Goal: Obtain resource: Obtain resource

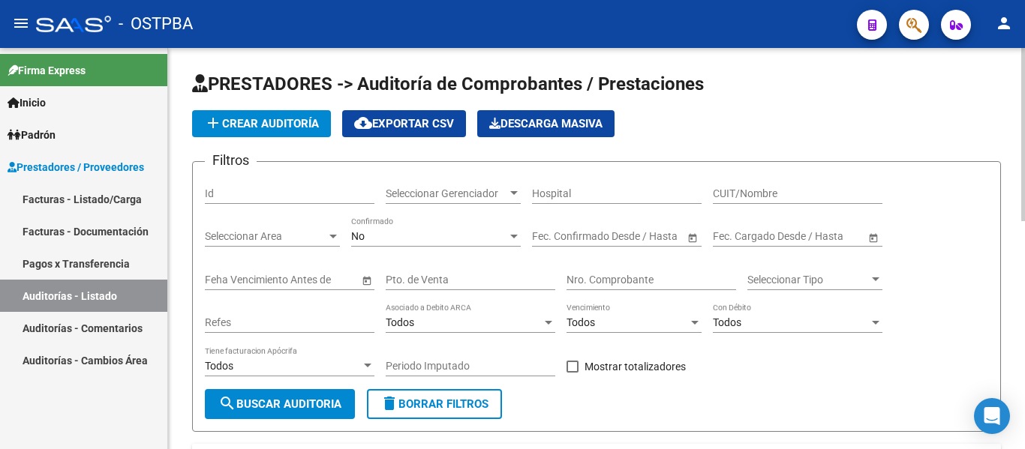
click at [519, 196] on div at bounding box center [514, 194] width 14 height 12
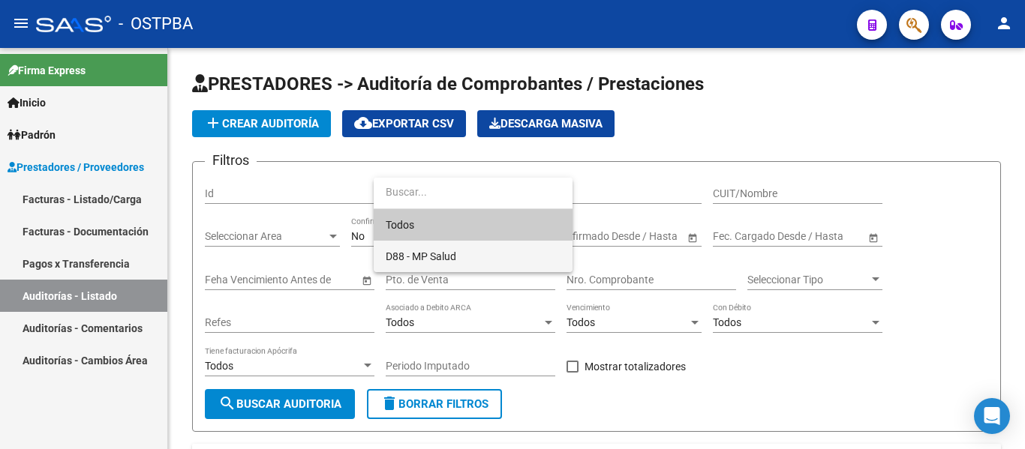
click at [464, 251] on span "D88 - MP Salud" at bounding box center [473, 257] width 175 height 32
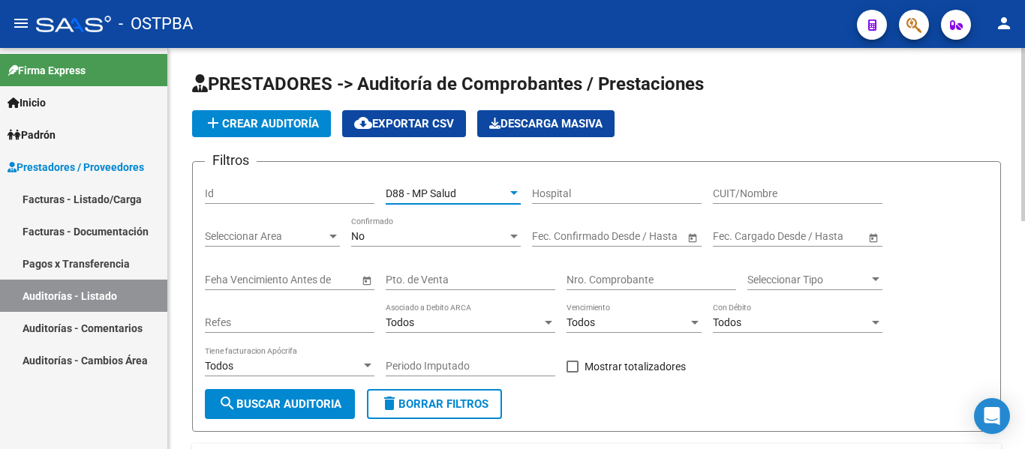
click at [444, 245] on div "No Confirmado" at bounding box center [436, 232] width 170 height 30
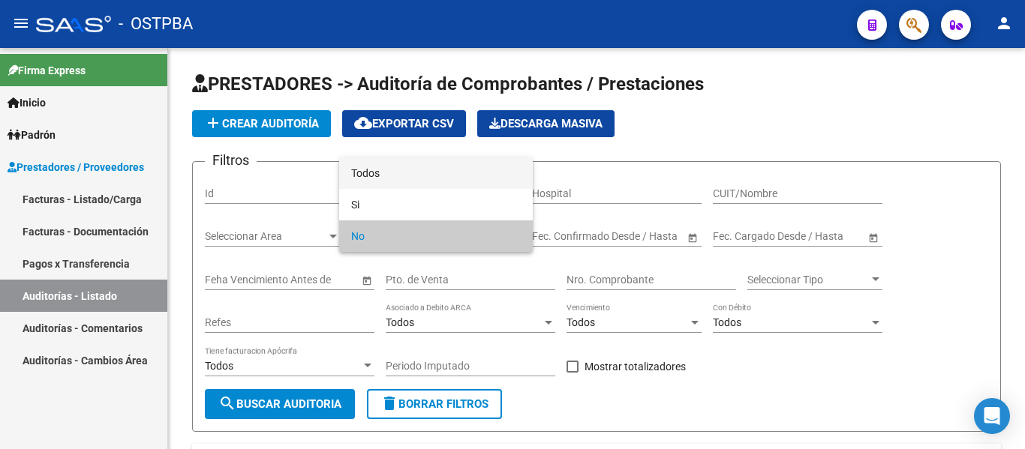
click at [380, 168] on span "Todos" at bounding box center [436, 174] width 170 height 32
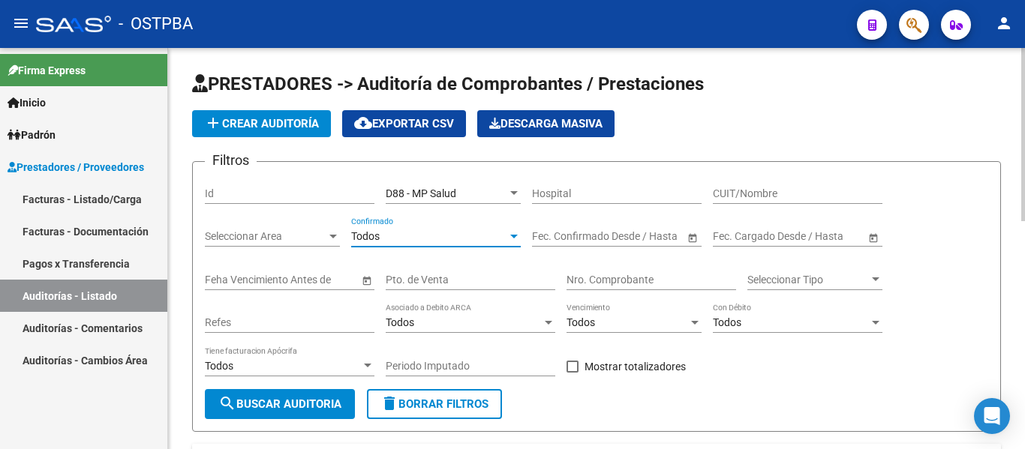
click at [577, 278] on input "Nro. Comprobante" at bounding box center [652, 280] width 170 height 13
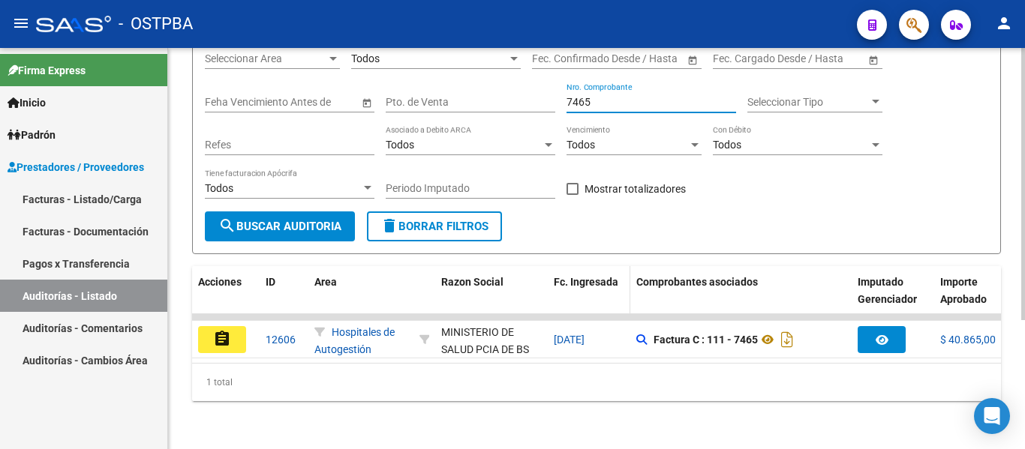
scroll to position [190, 0]
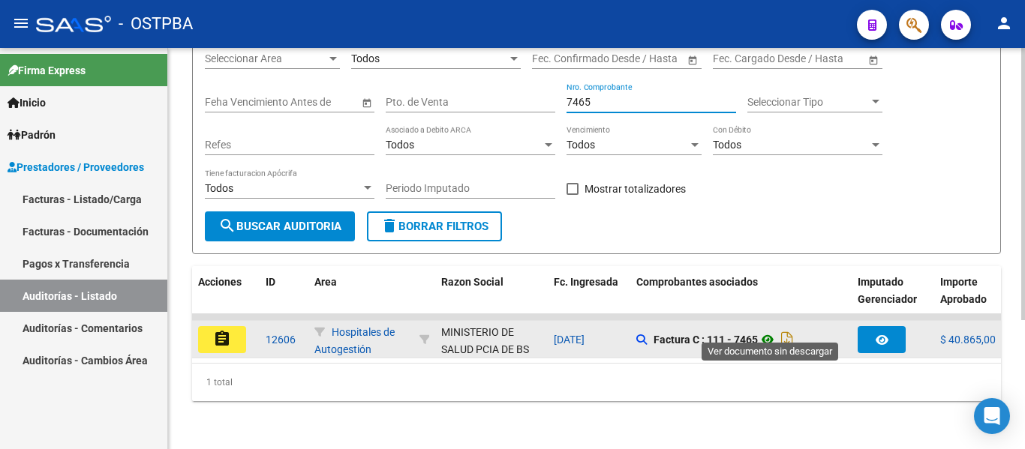
click at [771, 331] on icon at bounding box center [768, 340] width 20 height 18
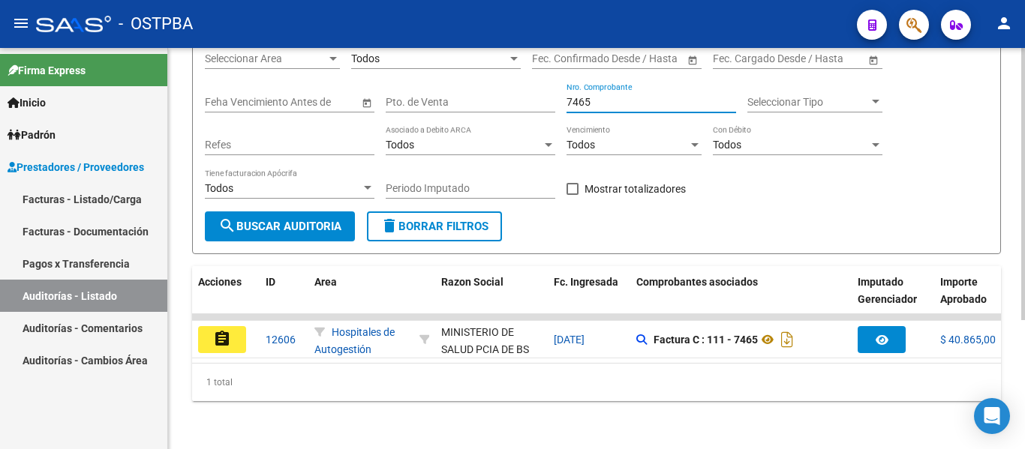
click at [609, 96] on input "7465" at bounding box center [652, 102] width 170 height 13
type input "7"
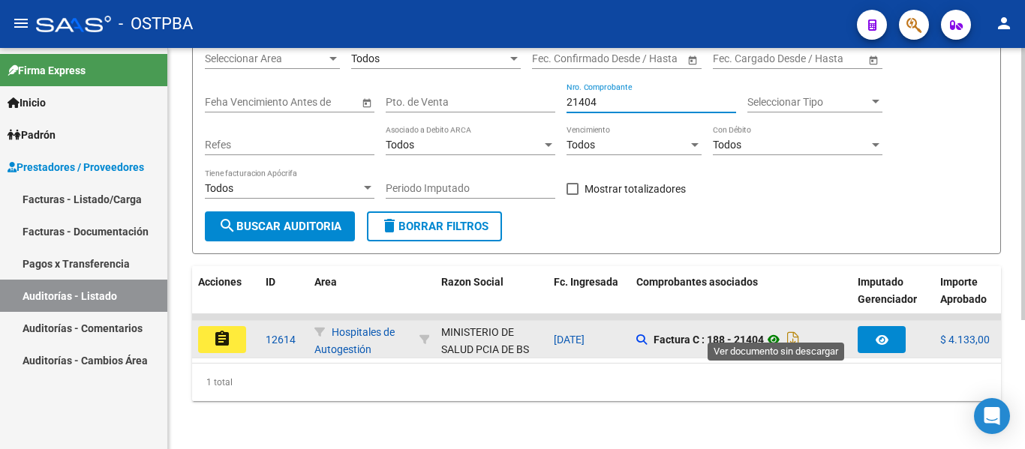
click at [773, 331] on icon at bounding box center [774, 340] width 20 height 18
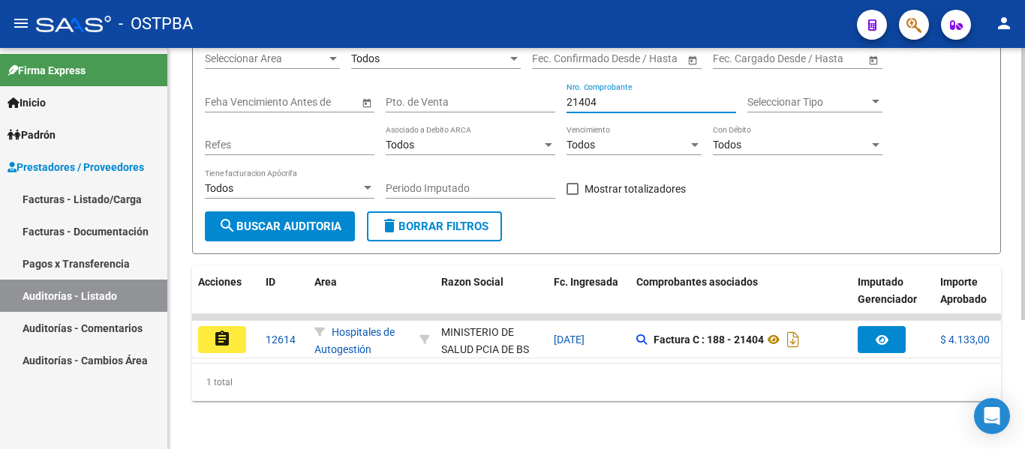
click at [599, 96] on input "21404" at bounding box center [652, 102] width 170 height 13
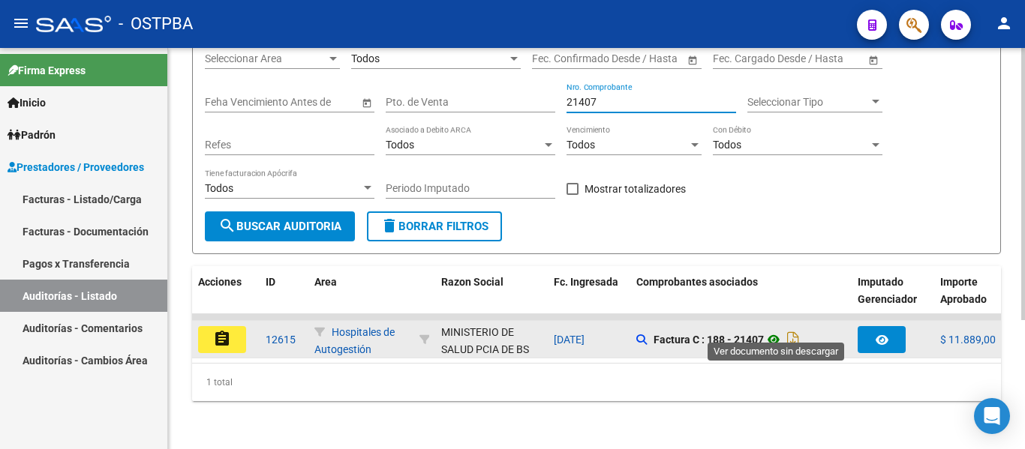
click at [772, 331] on icon at bounding box center [774, 340] width 20 height 18
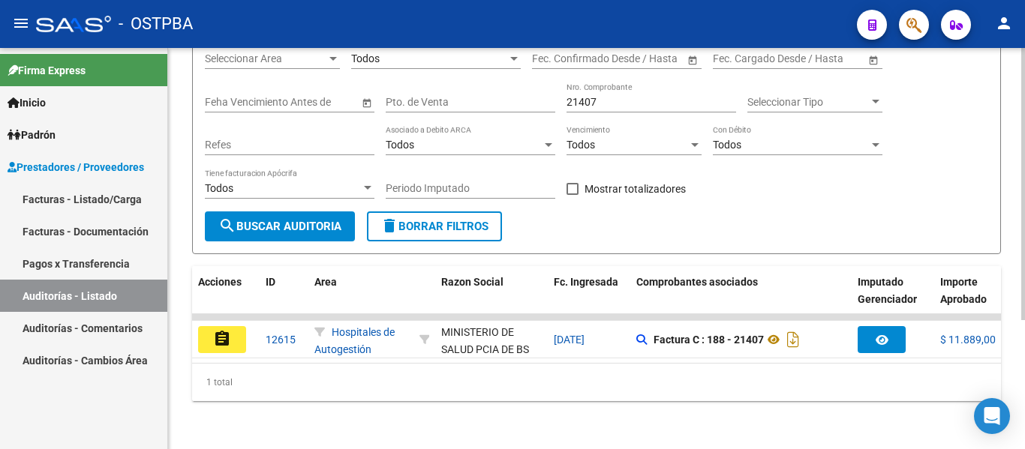
click at [607, 97] on div "21407 Nro. Comprobante" at bounding box center [652, 98] width 170 height 30
click at [609, 96] on input "21407" at bounding box center [652, 102] width 170 height 13
type input "2"
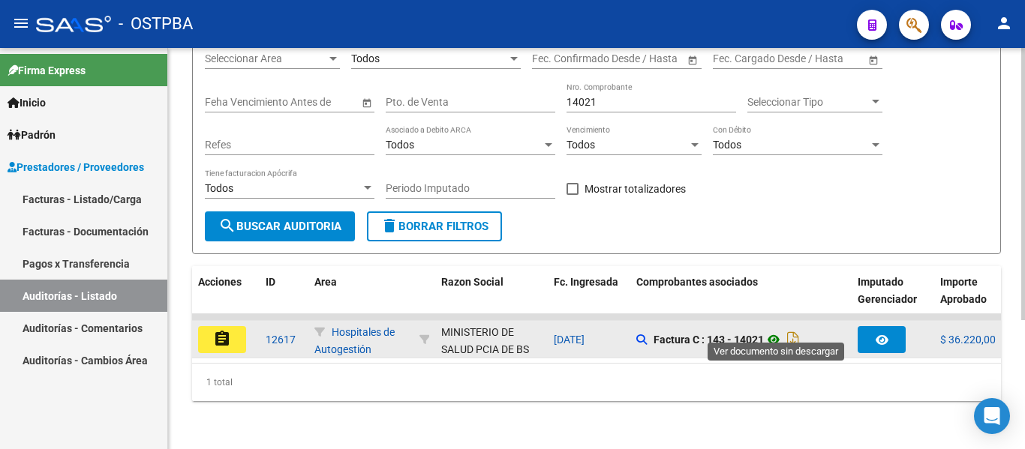
click at [780, 331] on icon at bounding box center [774, 340] width 20 height 18
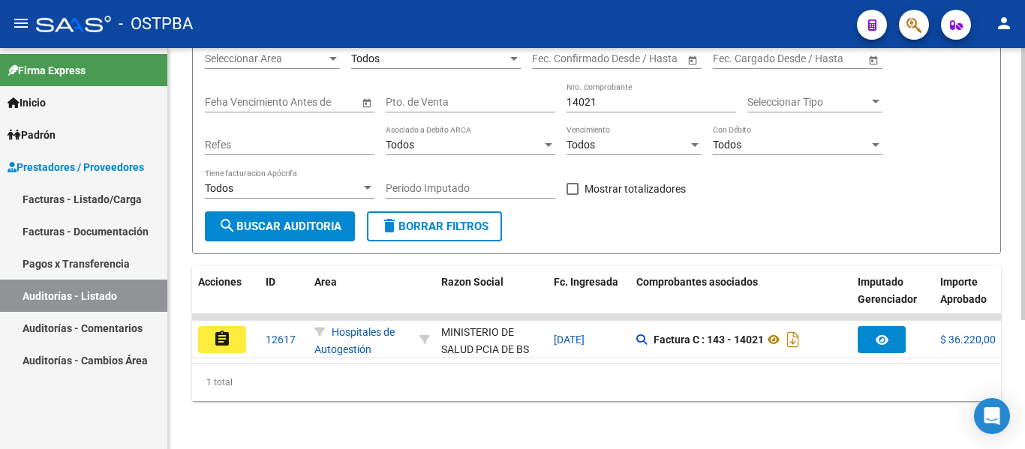
click at [616, 96] on input "14021" at bounding box center [652, 102] width 170 height 13
type input "1"
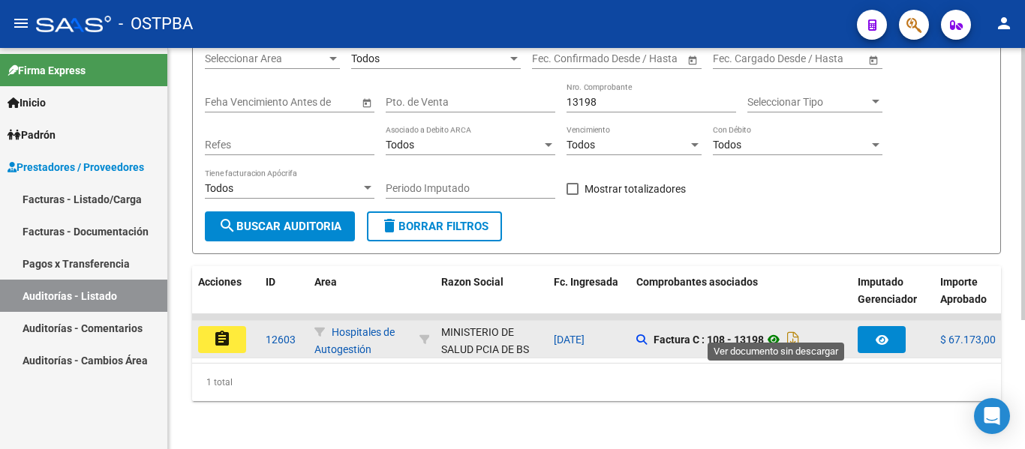
click at [776, 331] on icon at bounding box center [774, 340] width 20 height 18
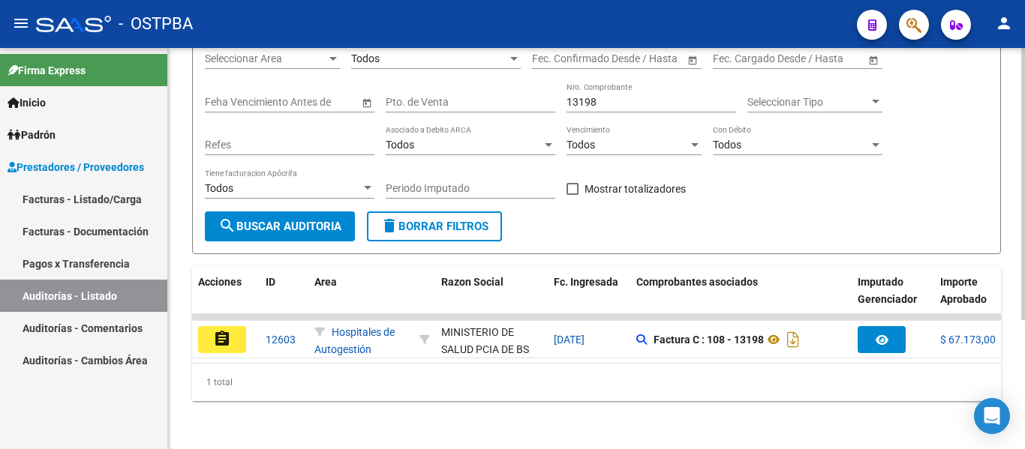
click at [612, 96] on input "13198" at bounding box center [652, 102] width 170 height 13
type input "1"
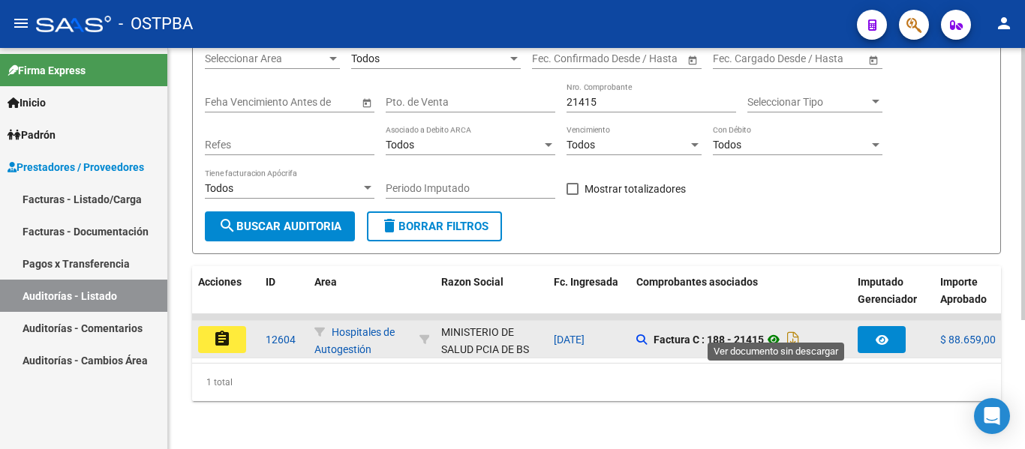
click at [780, 331] on icon at bounding box center [774, 340] width 20 height 18
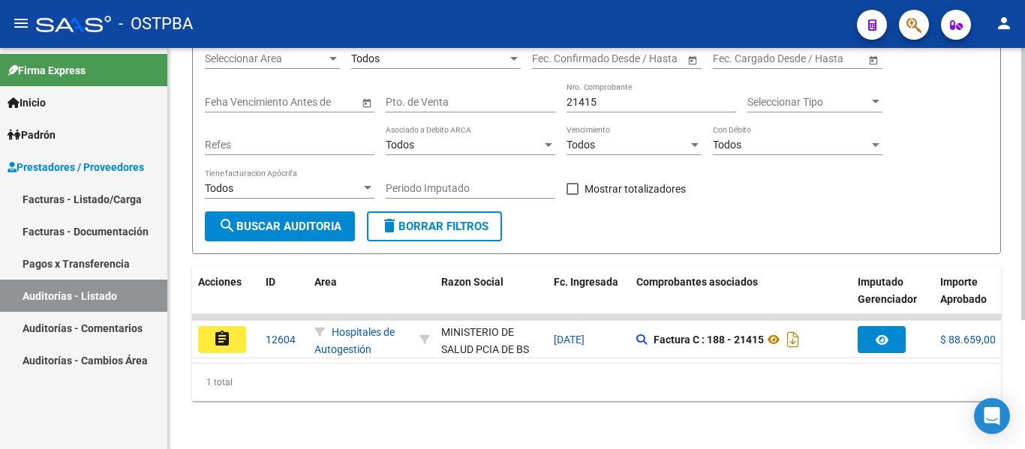
click at [651, 96] on input "21415" at bounding box center [652, 102] width 170 height 13
type input "2"
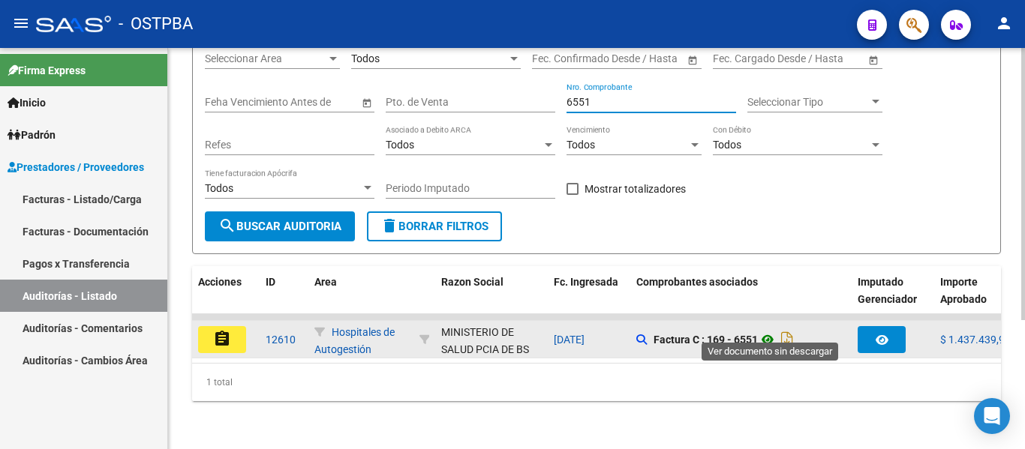
click at [770, 331] on icon at bounding box center [768, 340] width 20 height 18
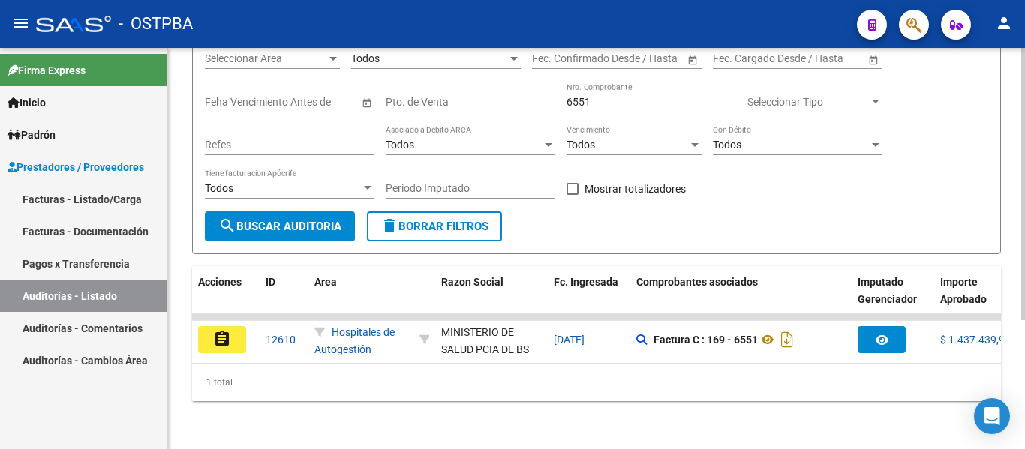
click at [639, 96] on input "6551" at bounding box center [652, 102] width 170 height 13
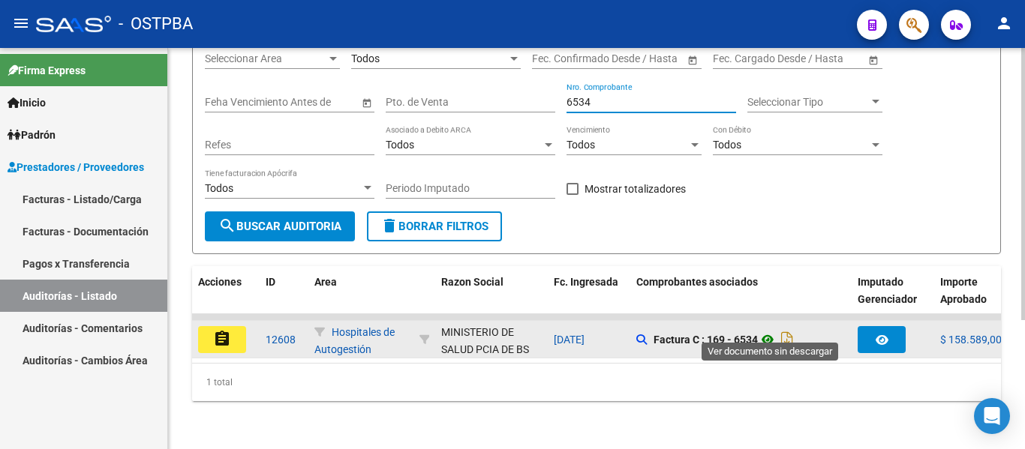
click at [770, 331] on icon at bounding box center [768, 340] width 20 height 18
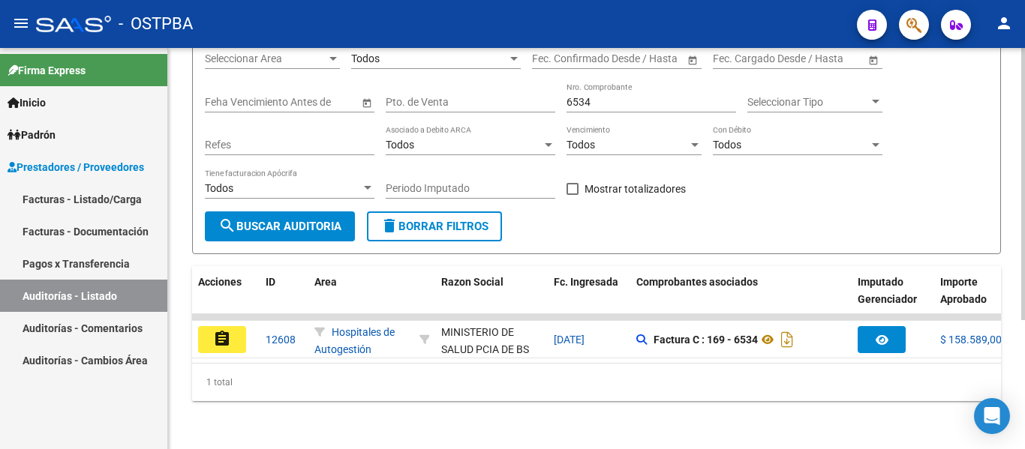
click at [606, 96] on input "6534" at bounding box center [652, 102] width 170 height 13
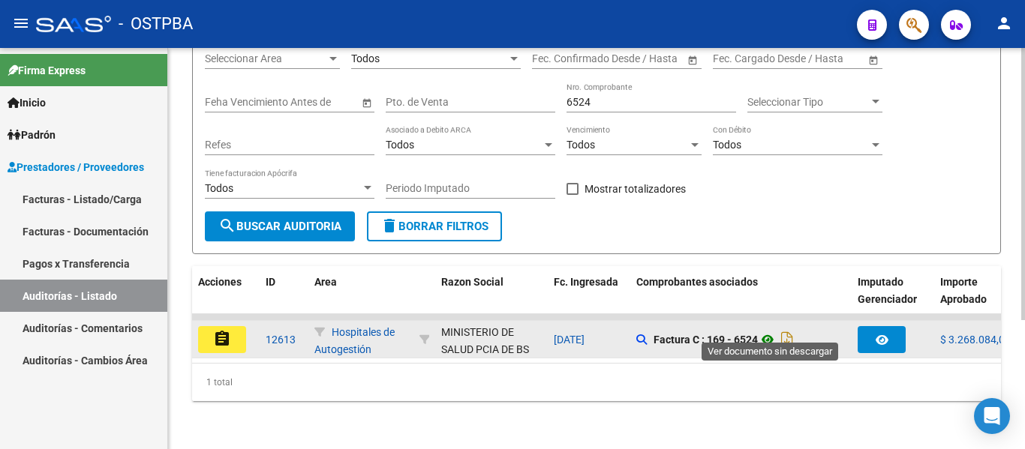
click at [774, 331] on icon at bounding box center [768, 340] width 20 height 18
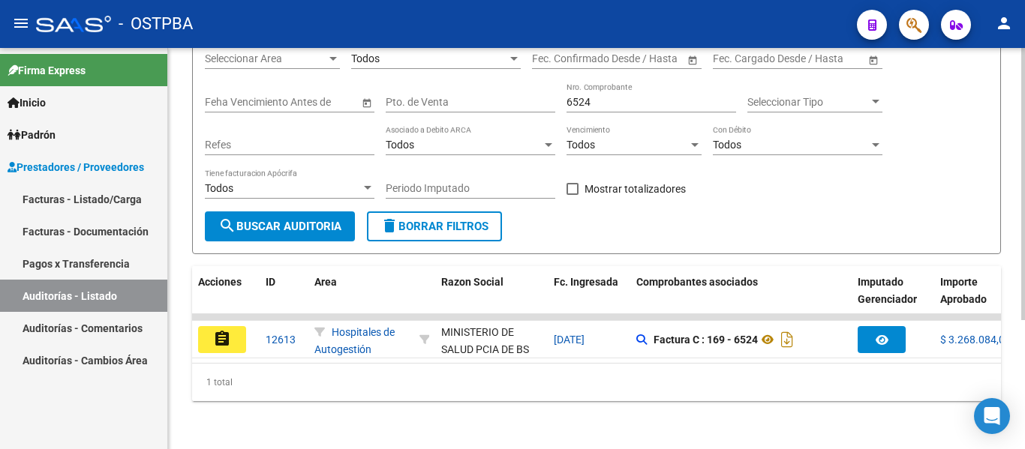
click at [643, 96] on input "6524" at bounding box center [652, 102] width 170 height 13
type input "6"
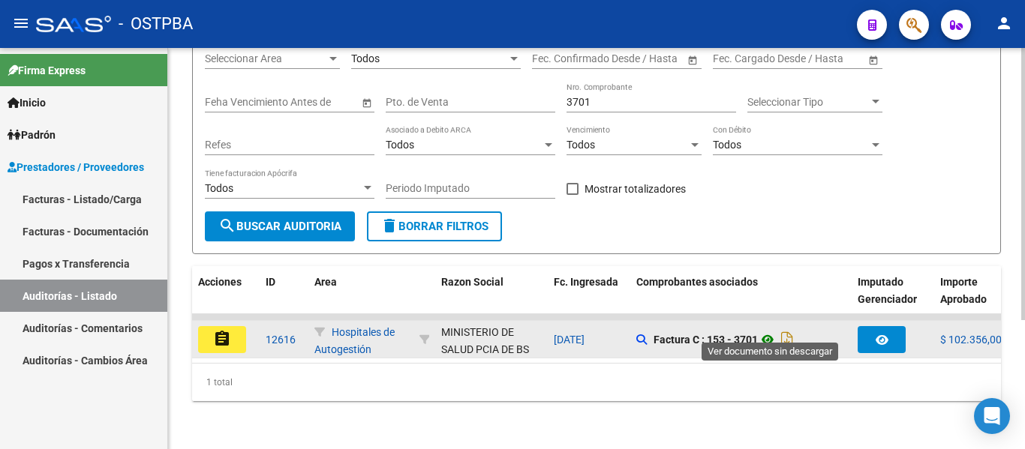
click at [774, 334] on icon at bounding box center [768, 340] width 20 height 18
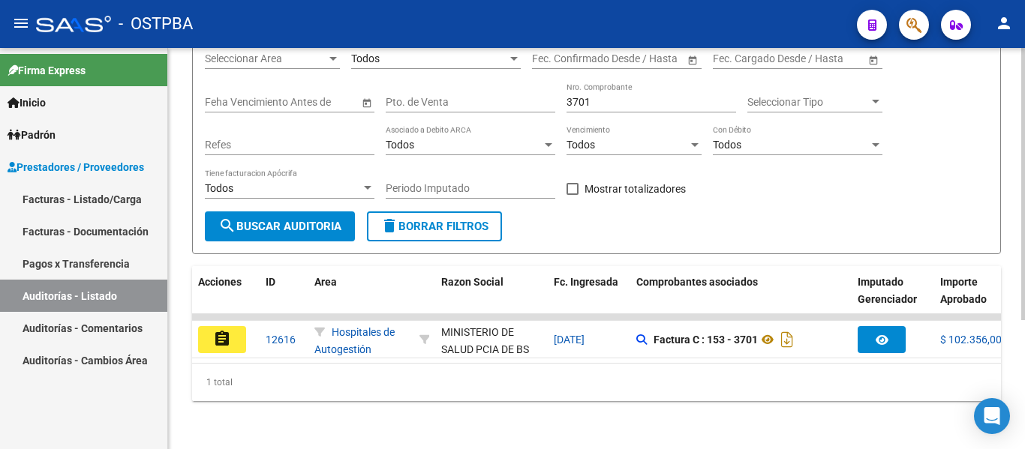
click at [605, 96] on input "3701" at bounding box center [652, 102] width 170 height 13
type input "3"
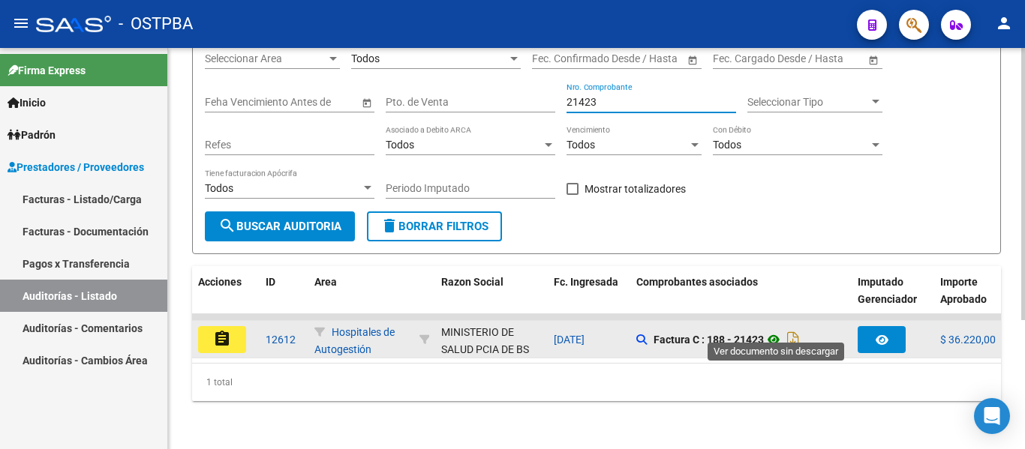
click at [780, 331] on icon at bounding box center [774, 340] width 20 height 18
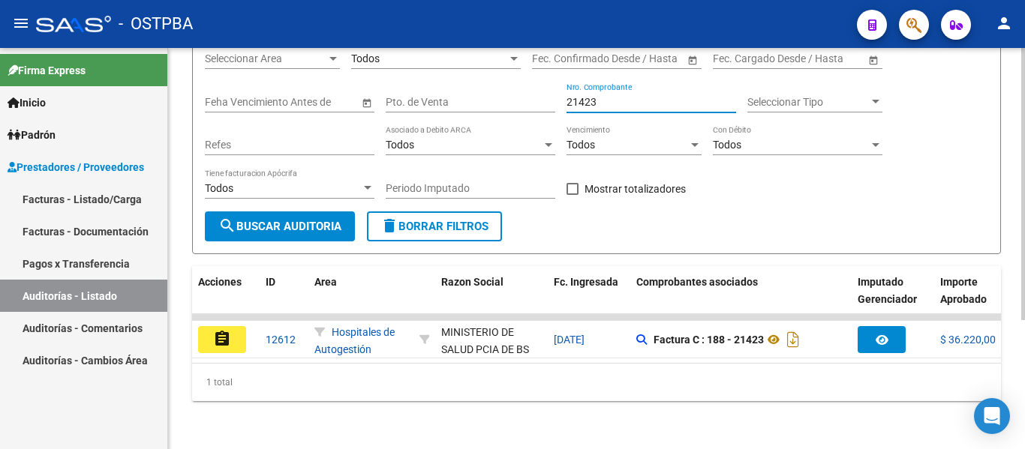
click at [630, 96] on input "21423" at bounding box center [652, 102] width 170 height 13
type input "2"
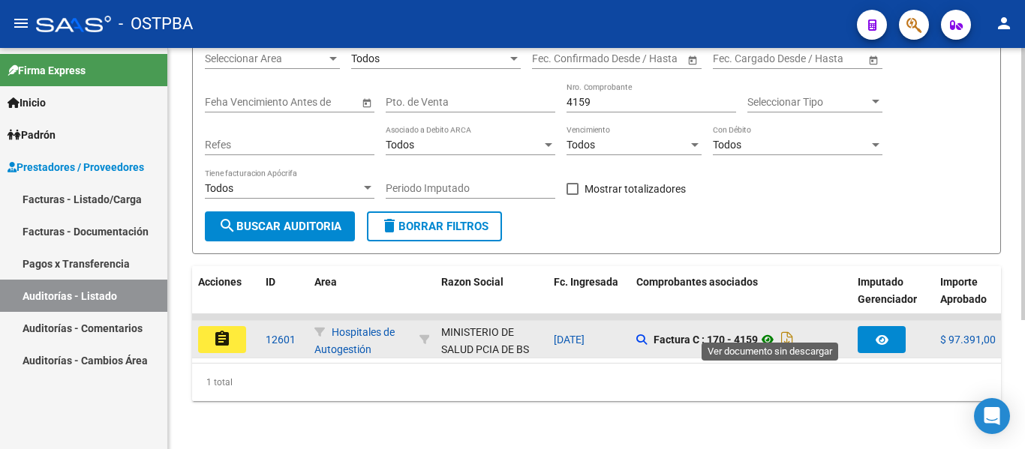
click at [766, 331] on icon at bounding box center [768, 340] width 20 height 18
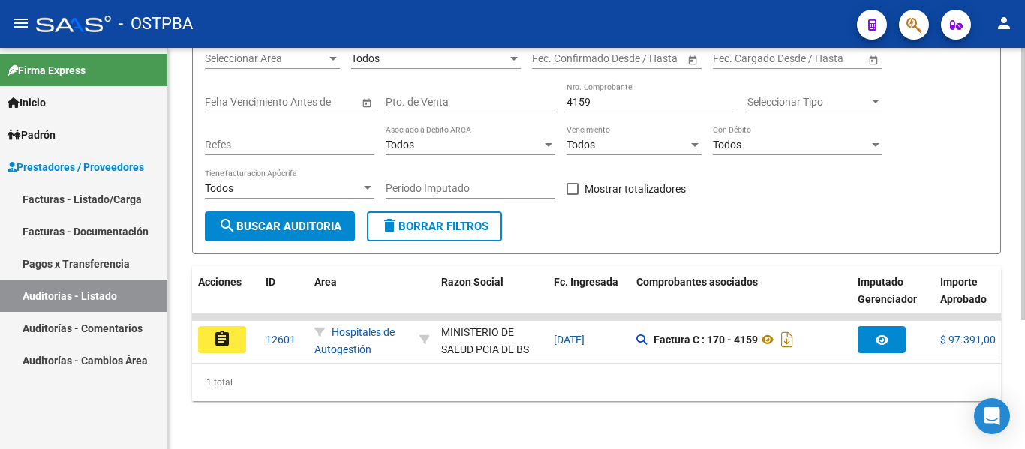
click at [610, 98] on div "4159 Nro. Comprobante" at bounding box center [652, 98] width 170 height 30
type input "4"
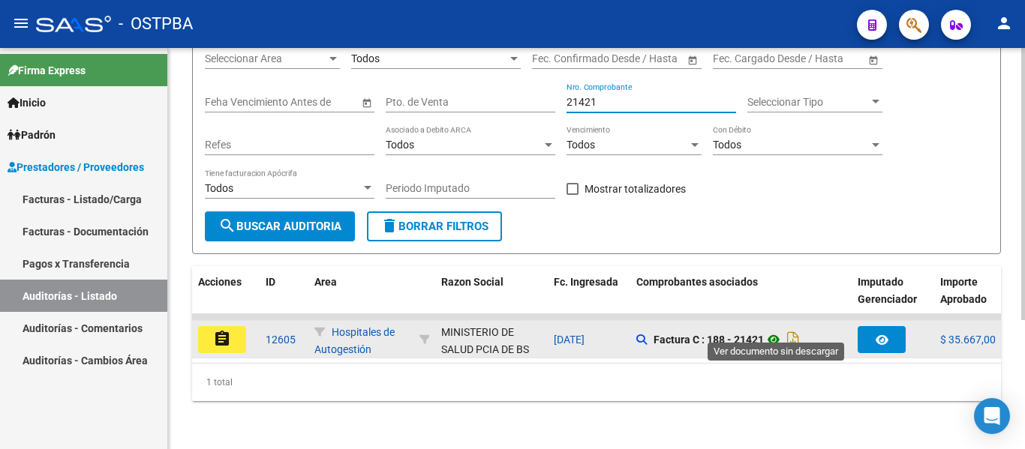
click at [777, 331] on icon at bounding box center [774, 340] width 20 height 18
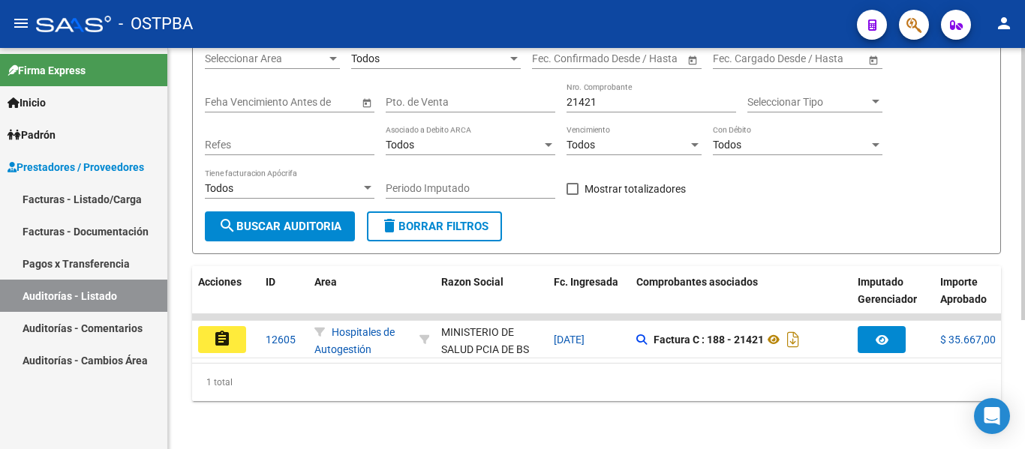
click at [595, 96] on input "21421" at bounding box center [652, 102] width 170 height 13
type input "2"
type input "9"
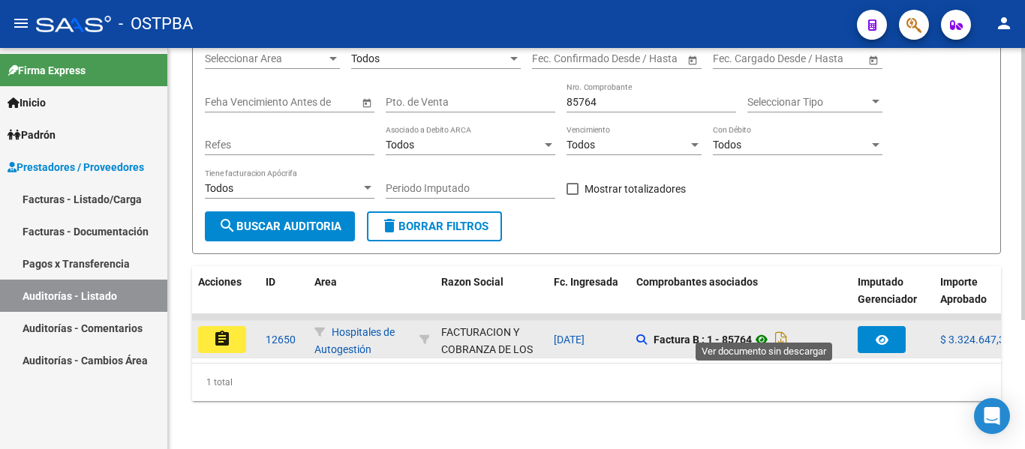
click at [765, 331] on icon at bounding box center [762, 340] width 20 height 18
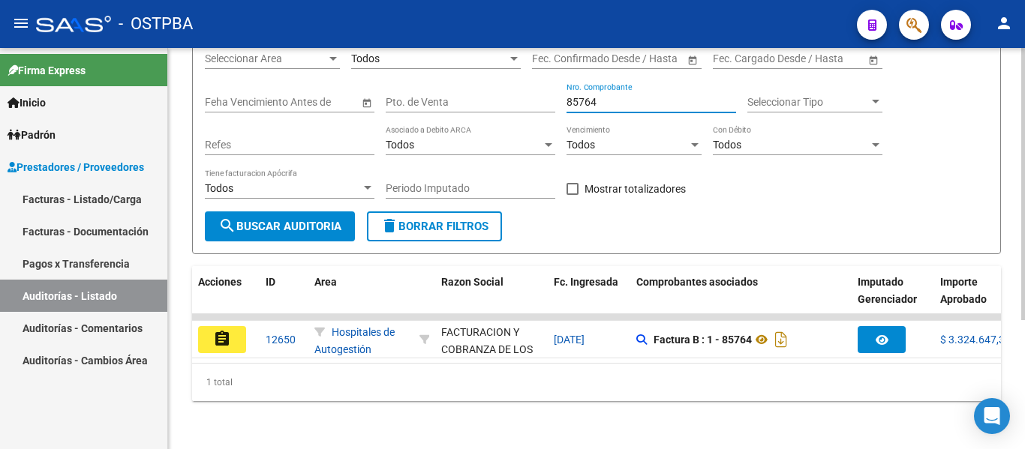
click at [605, 96] on input "85764" at bounding box center [652, 102] width 170 height 13
type input "8"
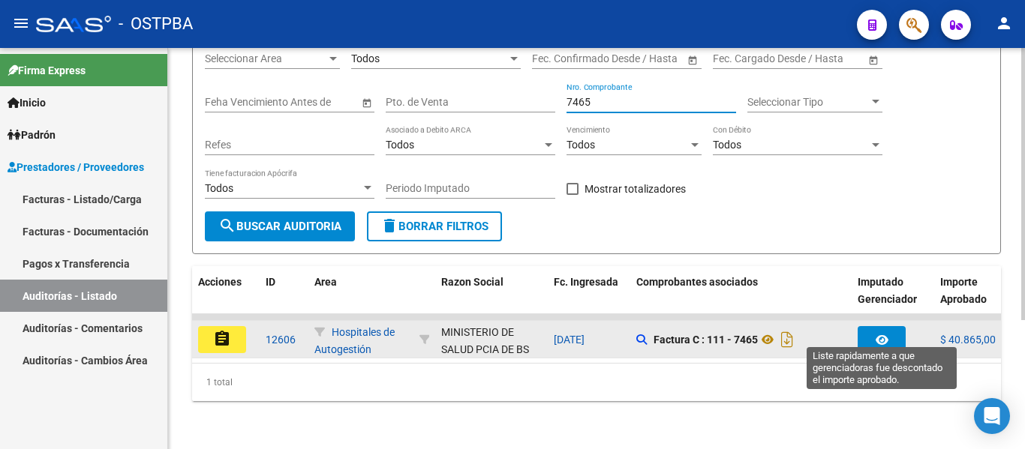
type input "7465"
click at [900, 326] on button "button" at bounding box center [882, 339] width 48 height 27
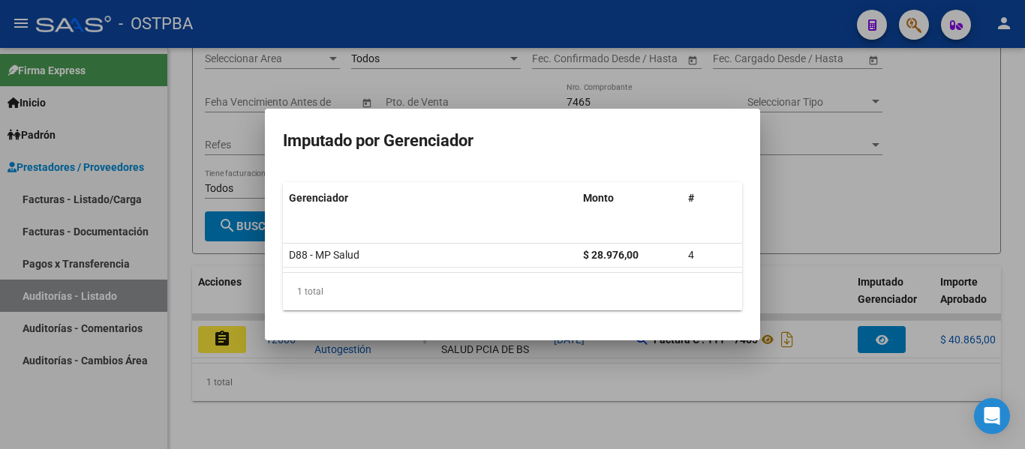
click at [859, 254] on div at bounding box center [512, 224] width 1025 height 449
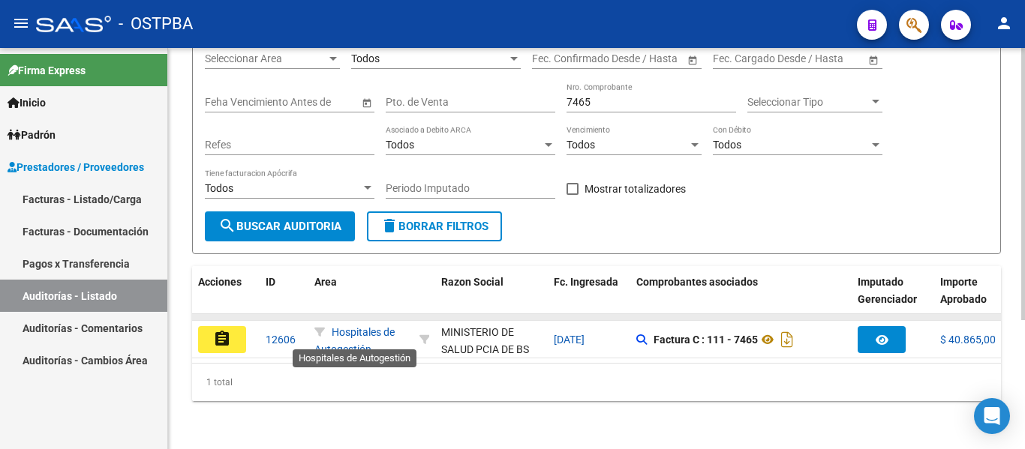
scroll to position [2, 0]
click at [1011, 61] on div "PRESTADORES -> Auditoría de Comprobantes / Prestaciones add Crear Auditoría clo…" at bounding box center [596, 159] width 857 height 579
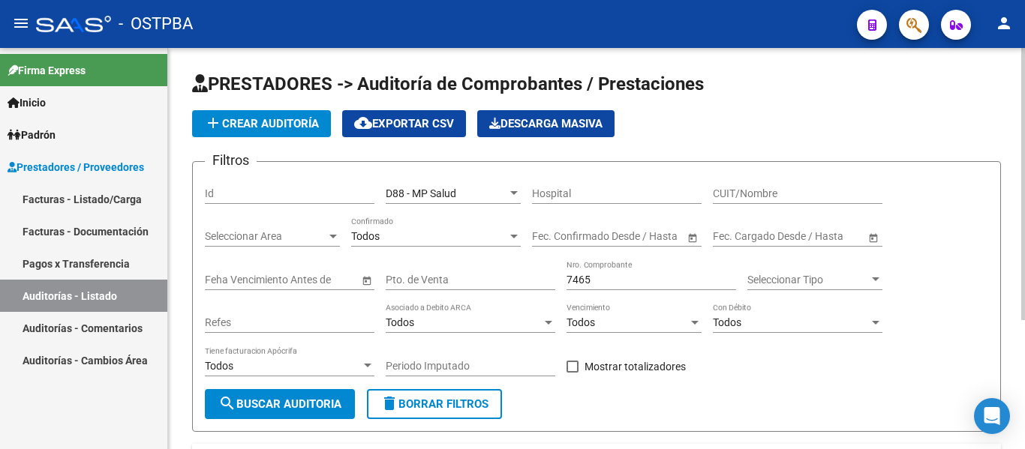
scroll to position [190, 0]
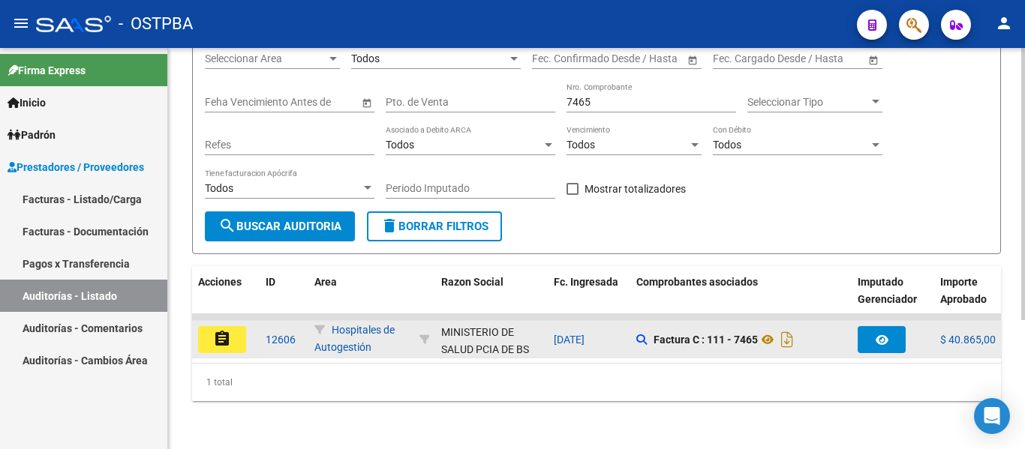
click at [236, 326] on button "assignment" at bounding box center [222, 339] width 48 height 27
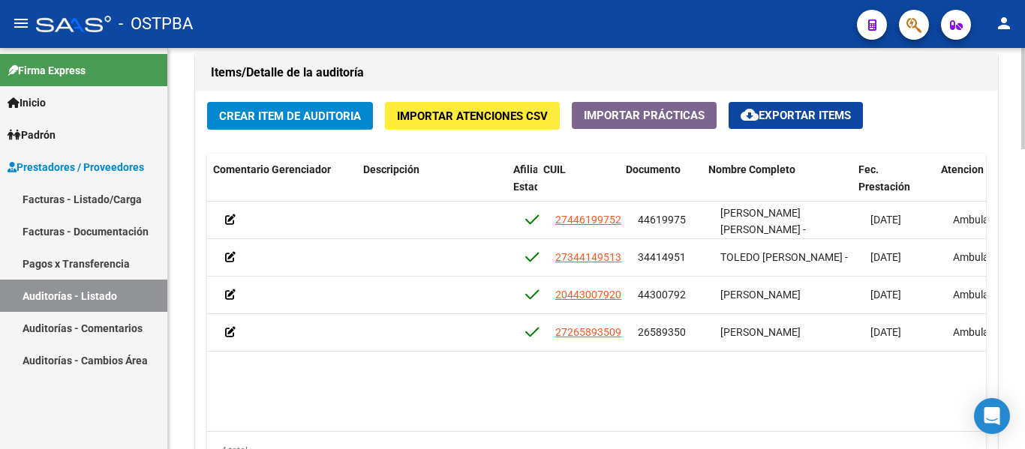
scroll to position [0, 681]
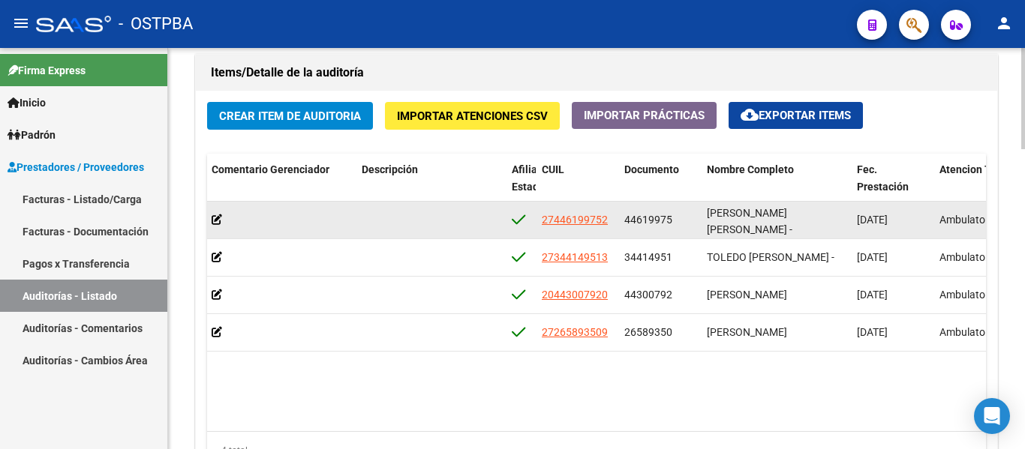
drag, startPoint x: 625, startPoint y: 220, endPoint x: 678, endPoint y: 224, distance: 52.7
click at [678, 224] on div "44619975" at bounding box center [659, 220] width 71 height 17
copy span "44619975"
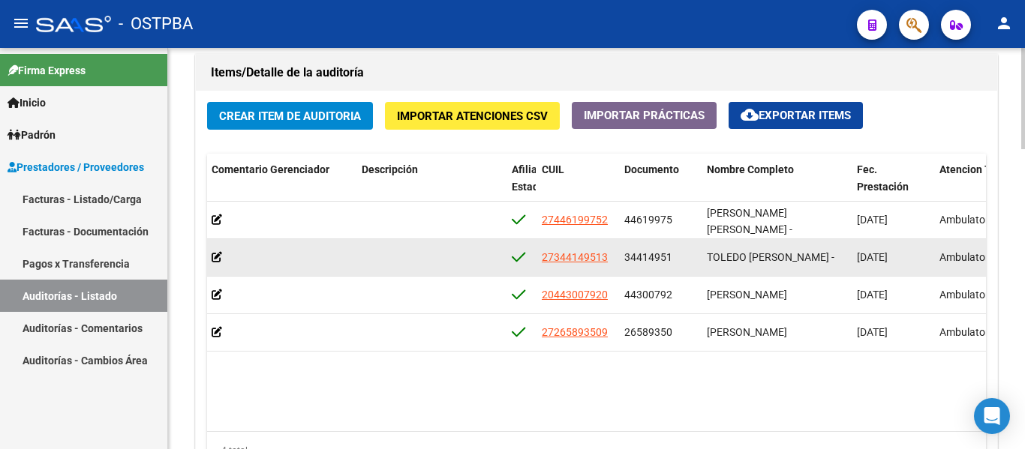
drag, startPoint x: 624, startPoint y: 259, endPoint x: 677, endPoint y: 258, distance: 53.3
click at [677, 258] on datatable-body-cell "34414951" at bounding box center [659, 257] width 83 height 37
copy span "34414951"
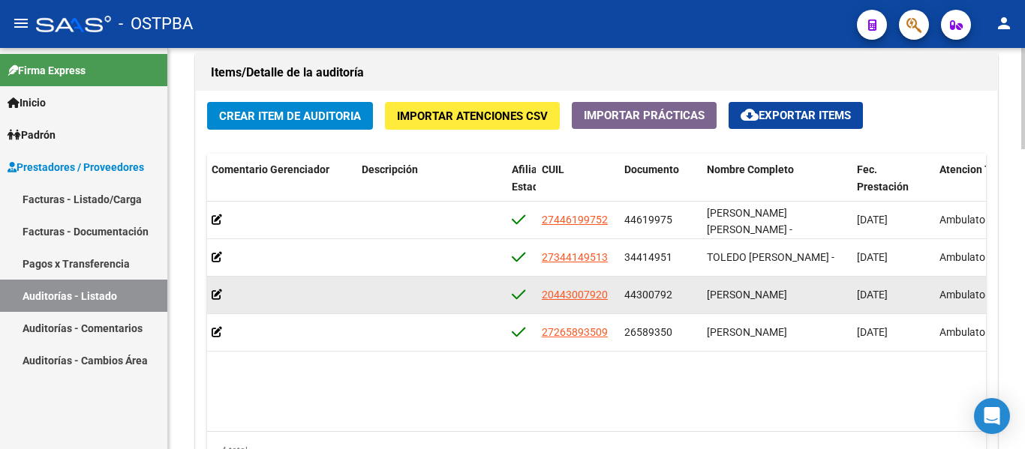
drag, startPoint x: 627, startPoint y: 293, endPoint x: 684, endPoint y: 292, distance: 57.8
click at [684, 292] on div "44300792" at bounding box center [659, 295] width 71 height 17
copy span "44300792"
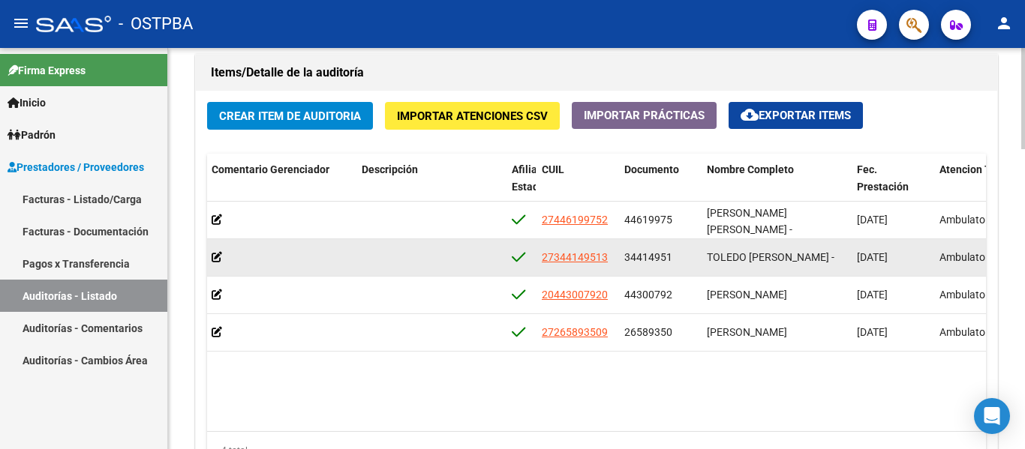
scroll to position [2, 0]
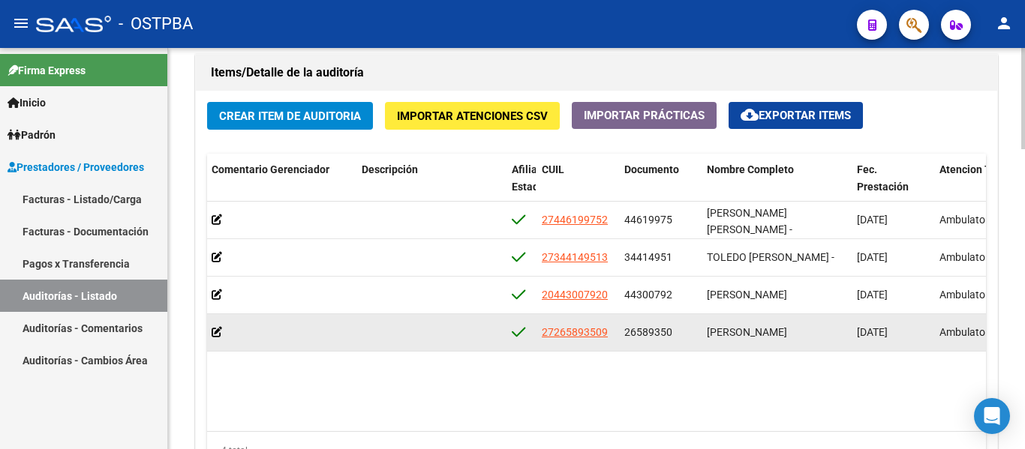
drag, startPoint x: 625, startPoint y: 329, endPoint x: 672, endPoint y: 329, distance: 47.3
click at [672, 329] on div "26589350" at bounding box center [659, 332] width 71 height 17
copy span "26589350"
